Goal: Communication & Community: Share content

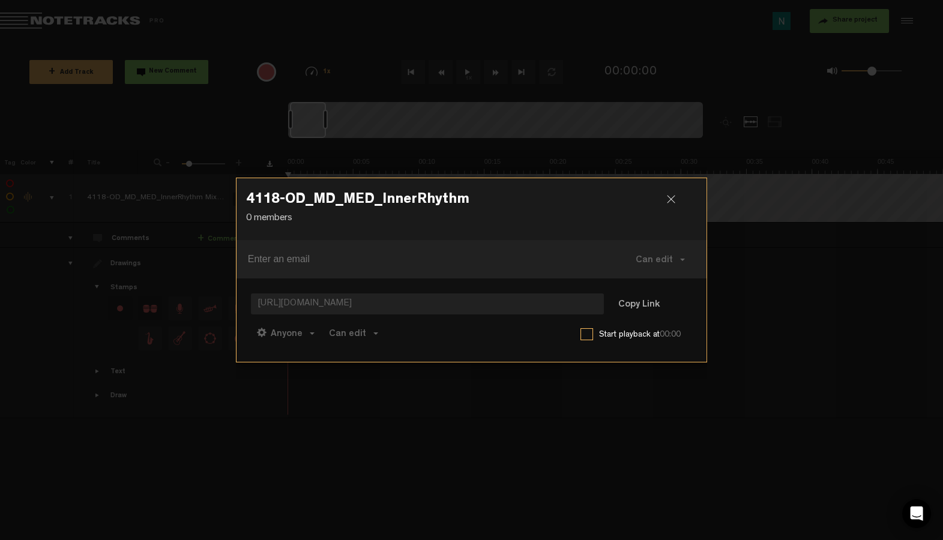
click at [671, 196] on div at bounding box center [676, 204] width 18 height 18
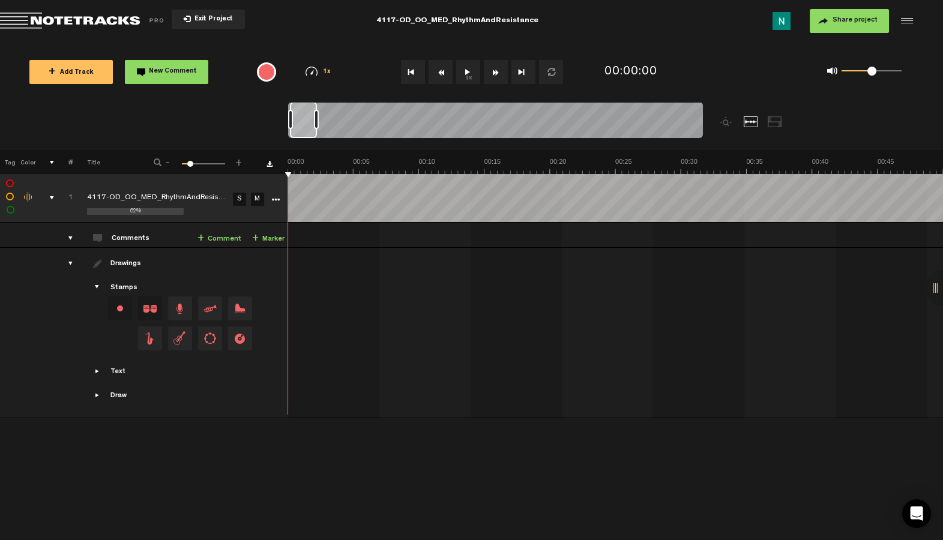
click at [876, 13] on button "Share project" at bounding box center [848, 21] width 79 height 24
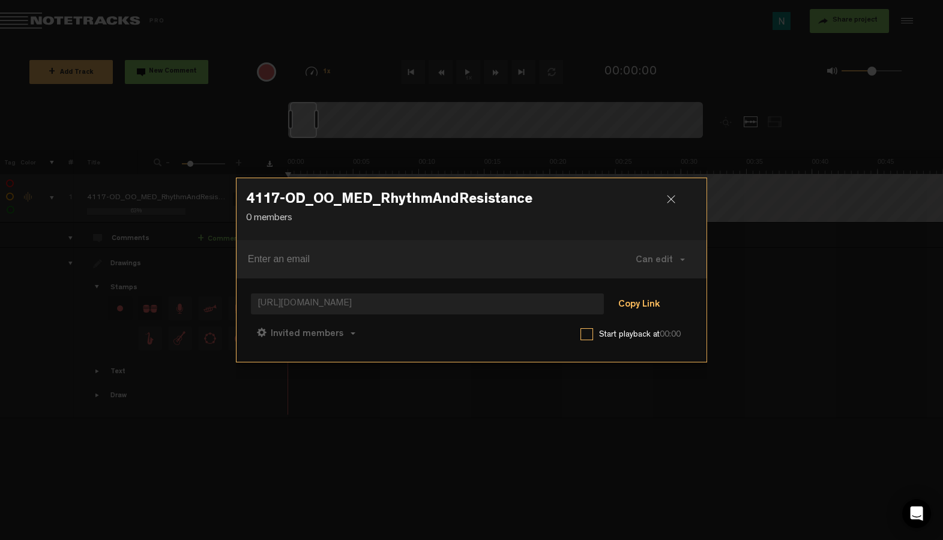
drag, startPoint x: 637, startPoint y: 299, endPoint x: 628, endPoint y: 300, distance: 8.4
click at [637, 299] on button "Copy Link" at bounding box center [638, 305] width 65 height 24
click at [356, 332] on span "Can comment" at bounding box center [359, 334] width 61 height 10
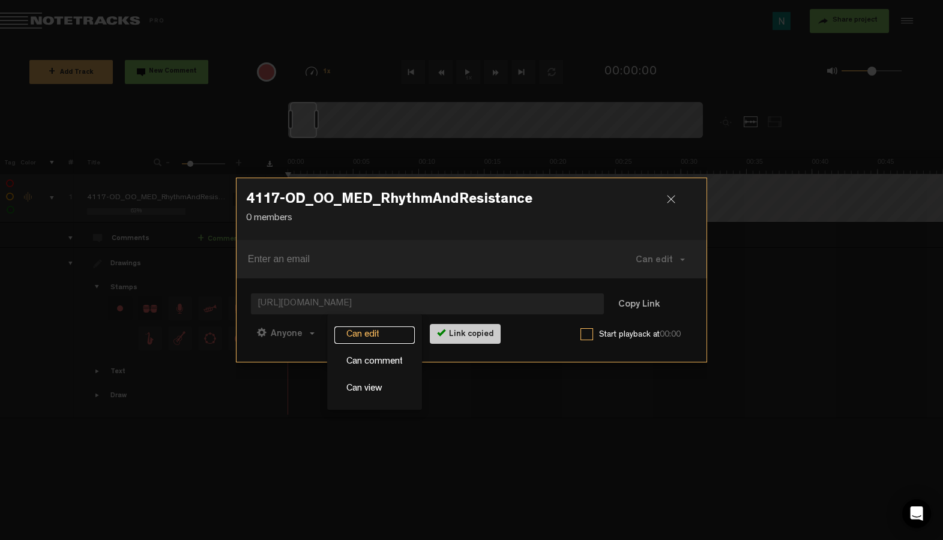
click at [358, 329] on link "Can edit" at bounding box center [374, 334] width 80 height 17
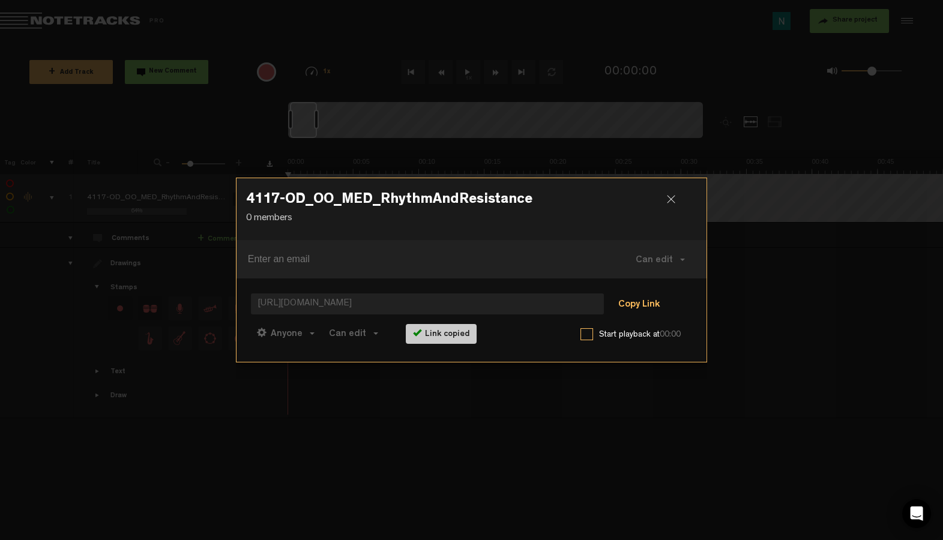
click at [636, 309] on button "Copy Link" at bounding box center [638, 305] width 65 height 24
click at [644, 308] on button "Copy Link" at bounding box center [638, 305] width 65 height 24
click at [667, 204] on div at bounding box center [676, 204] width 18 height 18
